Goal: Navigation & Orientation: Find specific page/section

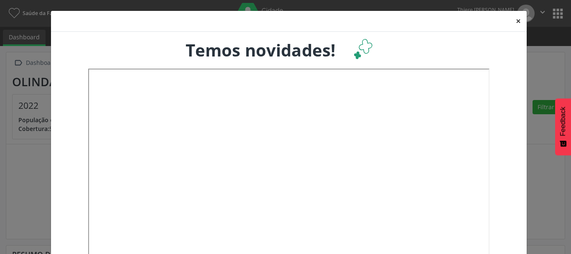
click at [510, 23] on button "×" at bounding box center [518, 21] width 17 height 20
drag, startPoint x: 517, startPoint y: 23, endPoint x: 471, endPoint y: 27, distance: 46.2
click at [517, 22] on button "×" at bounding box center [518, 21] width 17 height 20
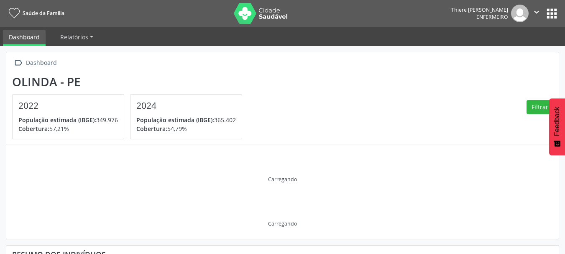
click at [549, 20] on button "apps" at bounding box center [551, 13] width 15 height 15
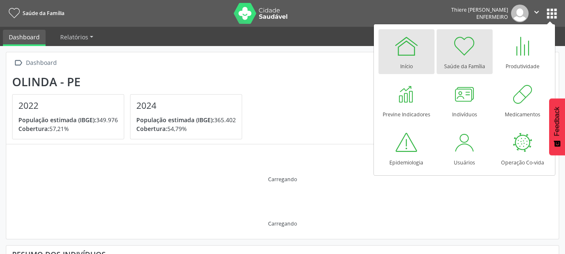
click at [399, 56] on div at bounding box center [406, 45] width 25 height 25
